Goal: Information Seeking & Learning: Learn about a topic

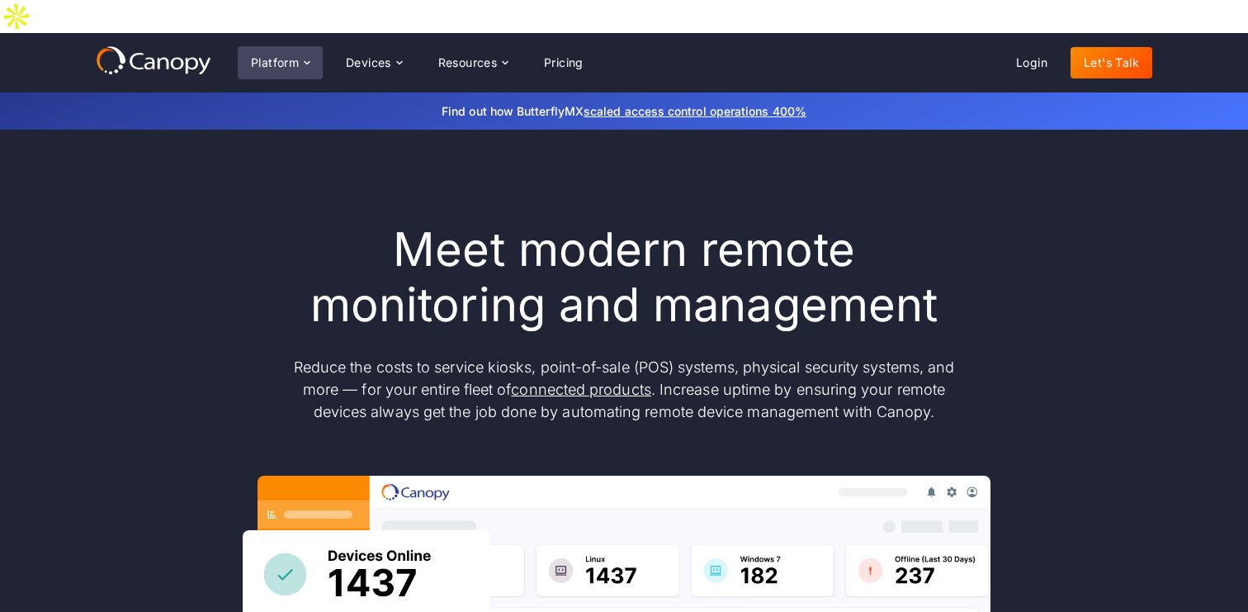
click at [295, 57] on div "Platform" at bounding box center [275, 63] width 48 height 12
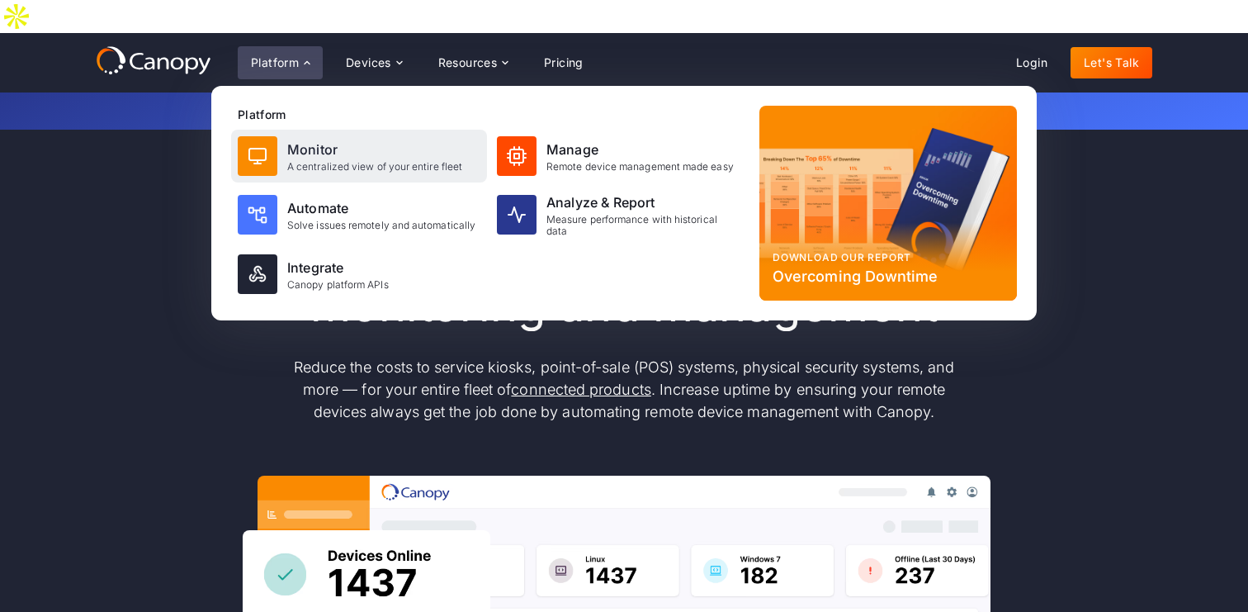
click at [373, 140] on div "Monitor" at bounding box center [374, 150] width 175 height 20
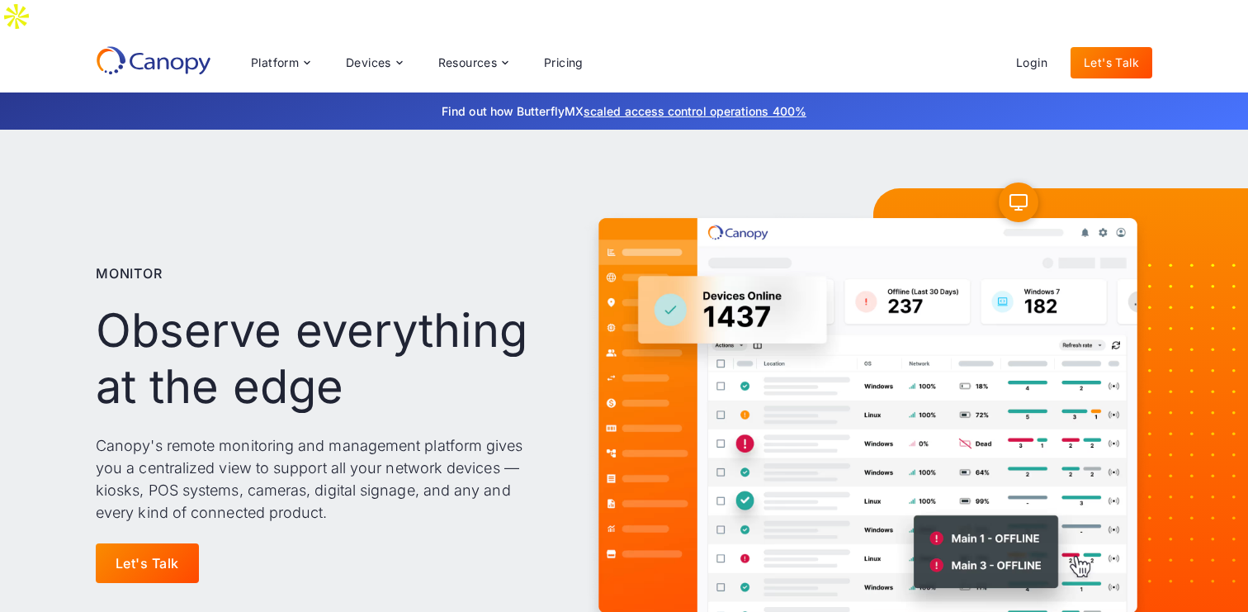
click at [827, 135] on div "Monitor Observe everything at the edge Canopy's remote monitoring and managemen…" at bounding box center [624, 423] width 1057 height 587
click at [455, 256] on div "Monitor Observe everything at the edge Canopy's remote monitoring and managemen…" at bounding box center [323, 423] width 455 height 455
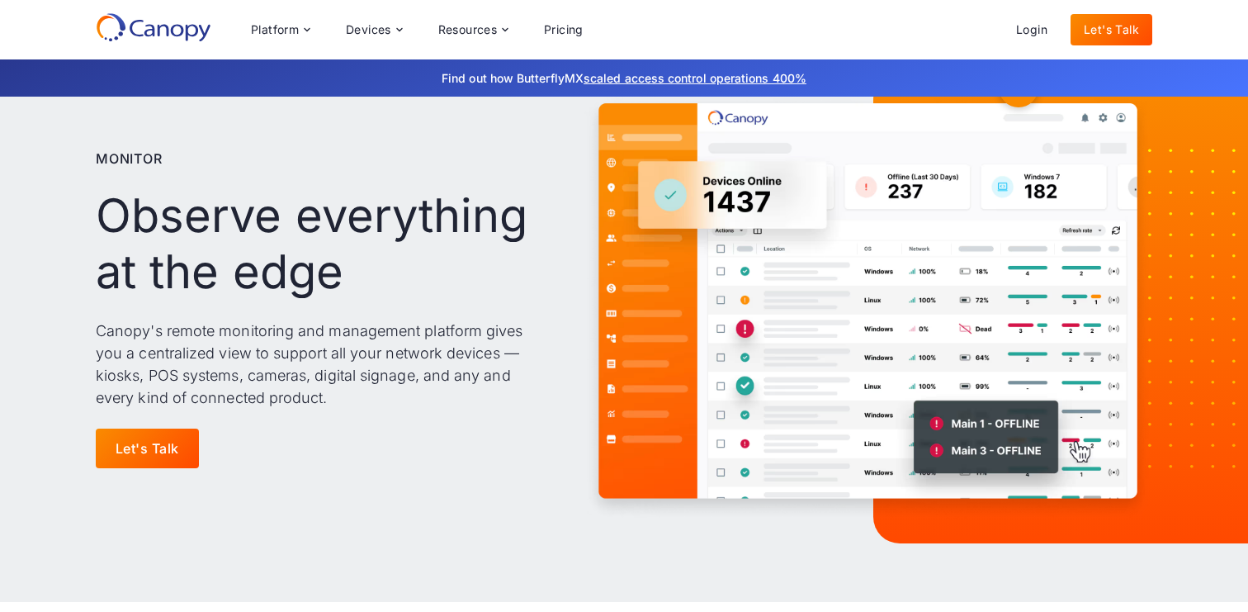
scroll to position [99, 0]
